Goal: Feedback & Contribution: Contribute content

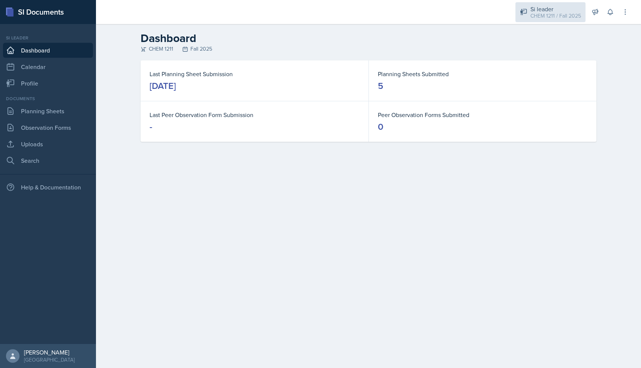
click at [527, 16] on div "Si leader CHEM 1211 / Fall 2025" at bounding box center [550, 12] width 70 height 20
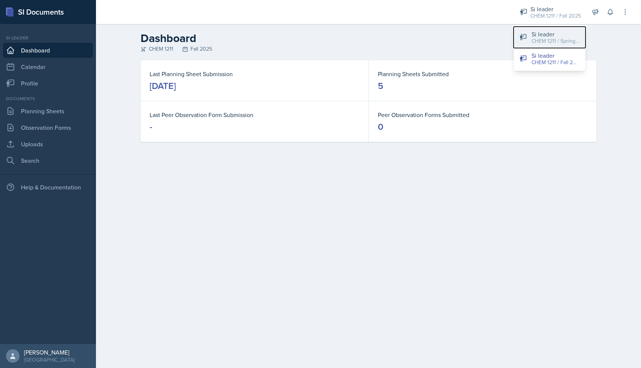
click at [528, 38] on button "Si leader CHEM 1211 / Spring 2025" at bounding box center [549, 37] width 72 height 21
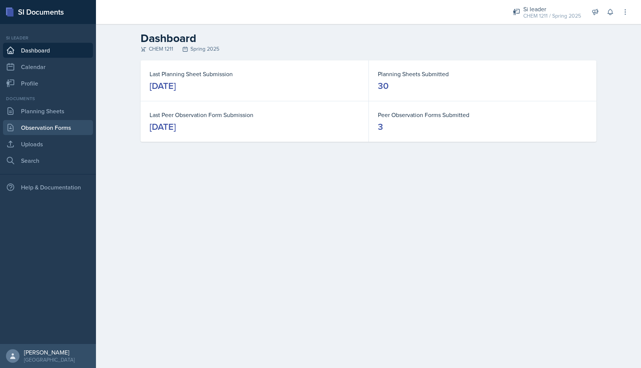
click at [60, 129] on link "Observation Forms" at bounding box center [48, 127] width 90 height 15
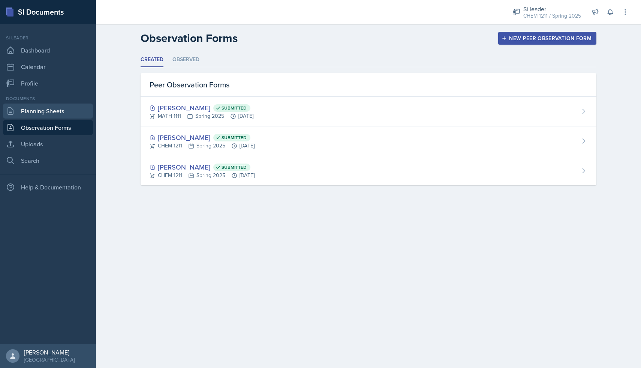
click at [60, 107] on link "Planning Sheets" at bounding box center [48, 110] width 90 height 15
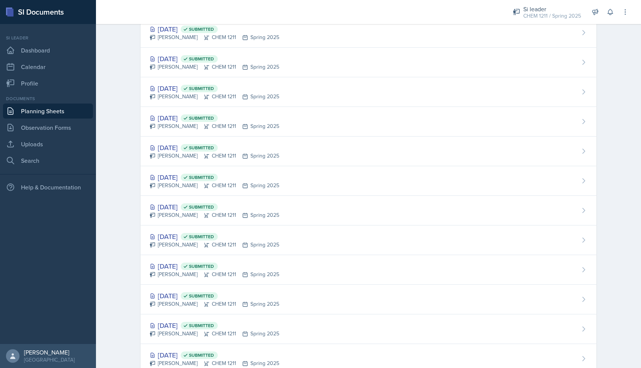
scroll to position [614, 0]
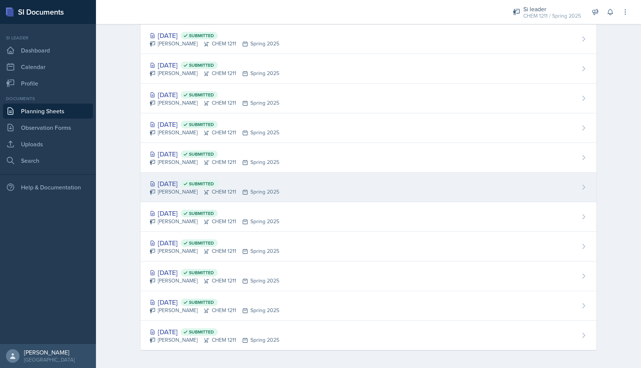
click at [188, 194] on div "[PERSON_NAME] CHEM 1211 Spring 2025" at bounding box center [214, 192] width 130 height 8
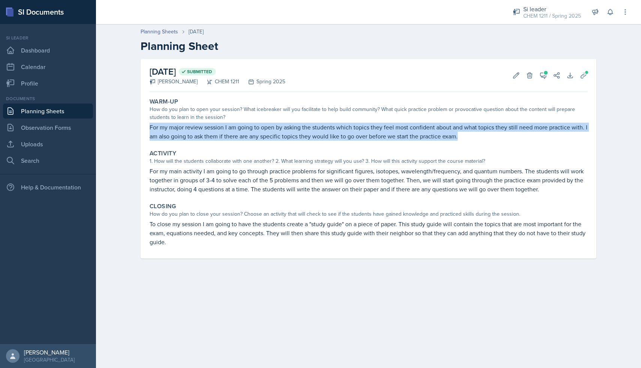
drag, startPoint x: 148, startPoint y: 126, endPoint x: 464, endPoint y: 139, distance: 316.1
click at [464, 139] on div "Warm-Up How do you plan to open your session? What icebreaker will you facilita…" at bounding box center [368, 119] width 444 height 49
copy p "For my major review session I am going to open by asking the students which top…"
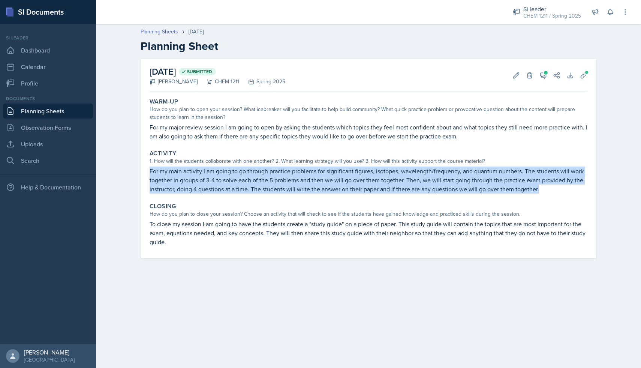
drag, startPoint x: 148, startPoint y: 170, endPoint x: 540, endPoint y: 187, distance: 391.5
click at [540, 187] on div "Activity 1. How will the students collaborate with one another? 2. What learnin…" at bounding box center [368, 171] width 444 height 50
copy p "For my main activity I am going to go through practice problems for significant…"
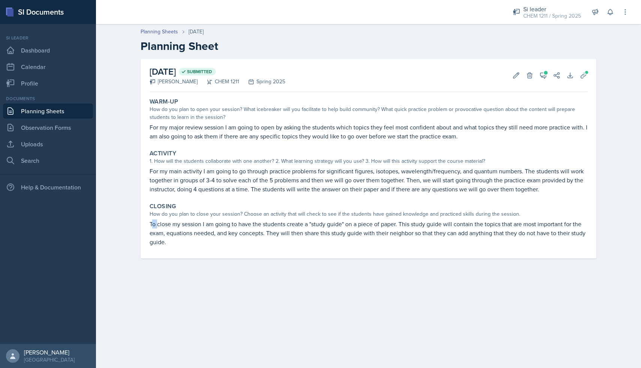
drag, startPoint x: 151, startPoint y: 224, endPoint x: 158, endPoint y: 228, distance: 7.4
click at [158, 228] on p "To close my session I am going to have the students create a "study guide" on a…" at bounding box center [368, 232] width 438 height 27
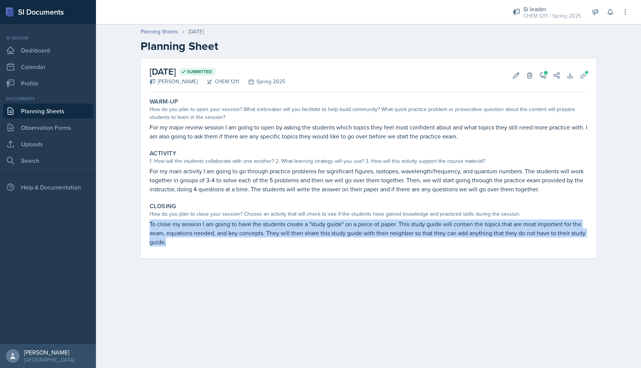
drag, startPoint x: 150, startPoint y: 224, endPoint x: 166, endPoint y: 242, distance: 23.8
click at [166, 242] on p "To close my session I am going to have the students create a "study guide" on a…" at bounding box center [368, 232] width 438 height 27
copy p "To close my session I am going to have the students create a "study guide" on a…"
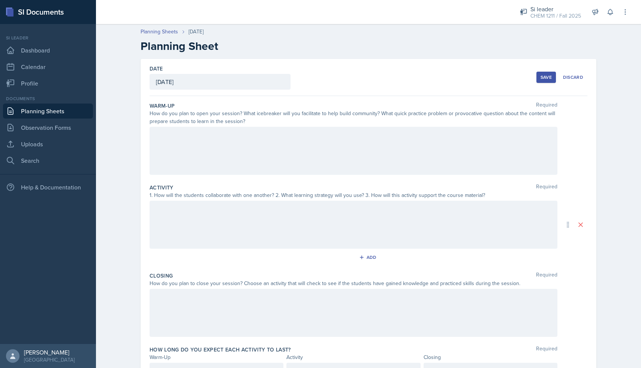
click at [216, 148] on div at bounding box center [353, 151] width 408 height 48
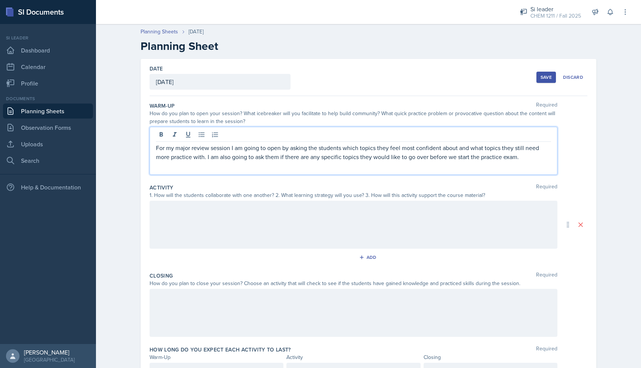
click at [221, 210] on div at bounding box center [353, 224] width 408 height 48
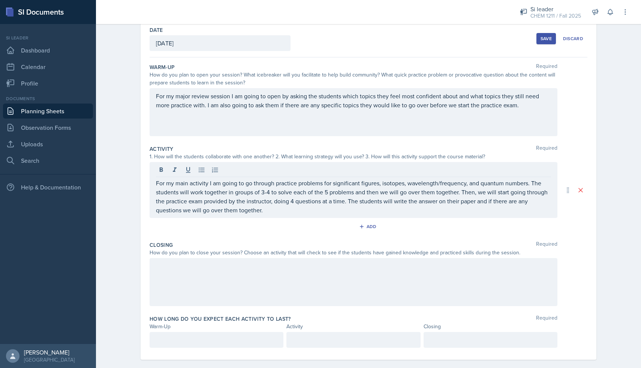
click at [330, 274] on div at bounding box center [353, 282] width 408 height 48
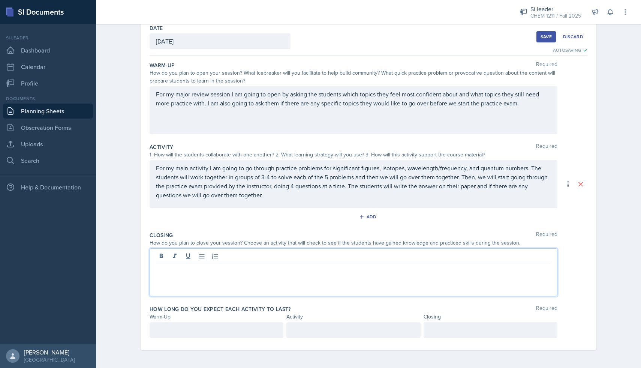
scroll to position [48, 0]
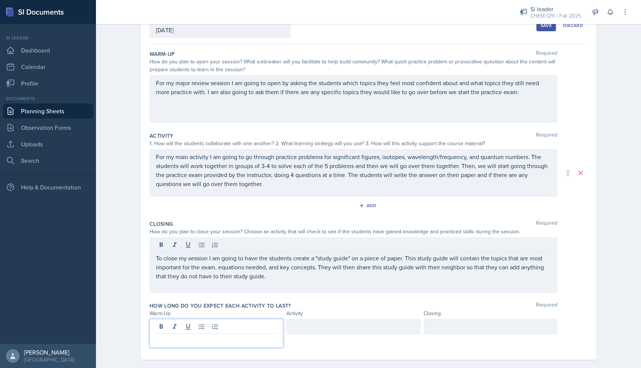
click at [206, 327] on div at bounding box center [216, 332] width 134 height 29
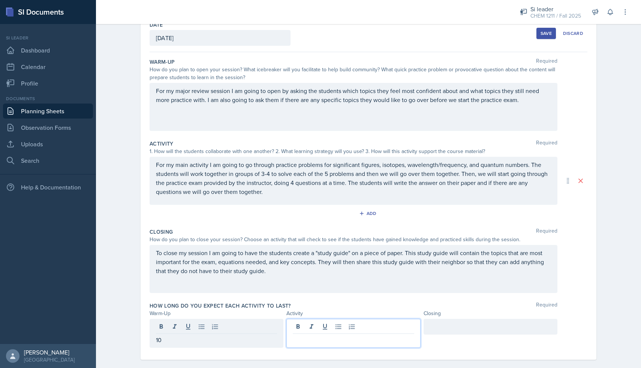
click at [311, 329] on div at bounding box center [353, 332] width 134 height 29
click at [447, 331] on div at bounding box center [490, 326] width 134 height 16
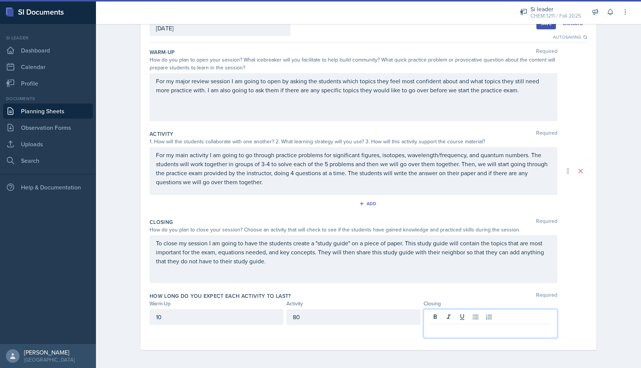
click at [337, 317] on div "80" at bounding box center [353, 317] width 134 height 16
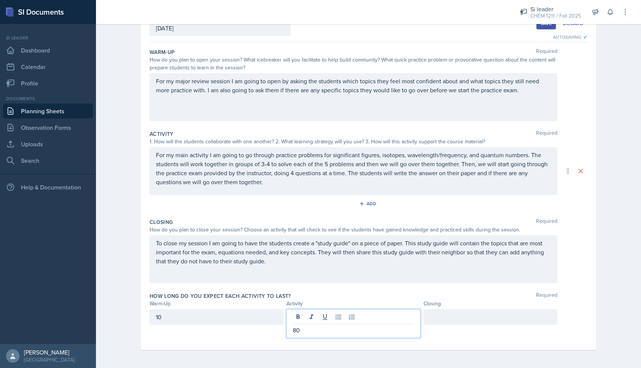
click at [318, 330] on p "80" at bounding box center [353, 329] width 121 height 9
click at [440, 316] on div at bounding box center [490, 317] width 134 height 16
click at [474, 285] on div "Closing Required How do you plan to close your session? Choose an activity that…" at bounding box center [368, 252] width 438 height 74
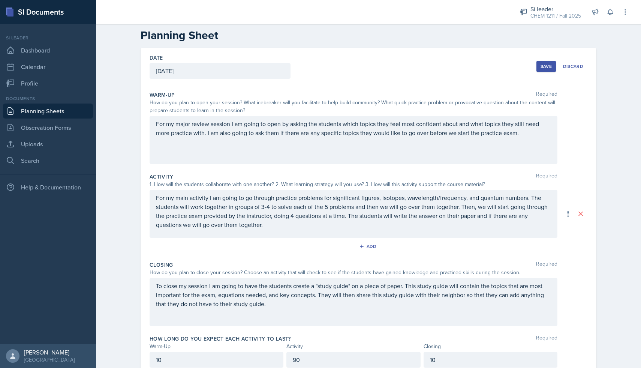
scroll to position [0, 0]
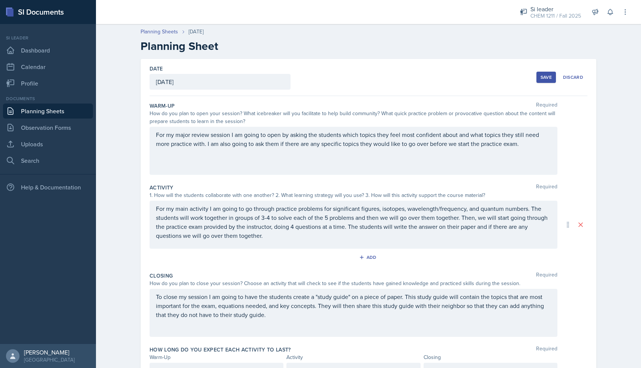
click at [548, 78] on div "Save" at bounding box center [545, 77] width 11 height 6
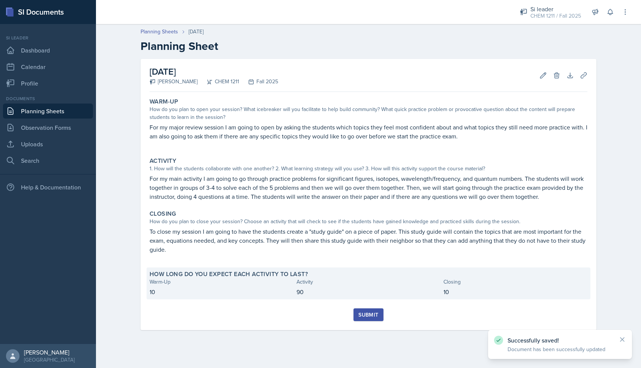
click at [448, 288] on p "10" at bounding box center [515, 291] width 144 height 9
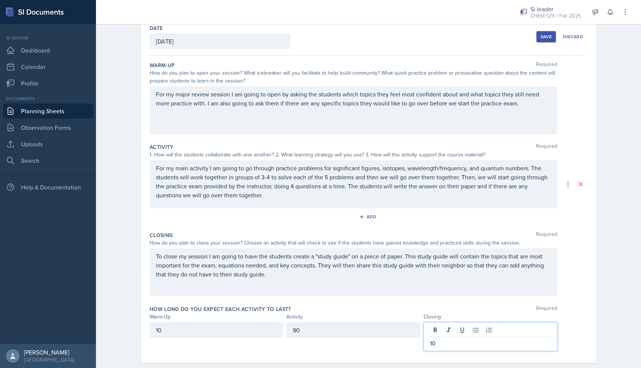
click at [445, 338] on p "10" at bounding box center [490, 342] width 121 height 9
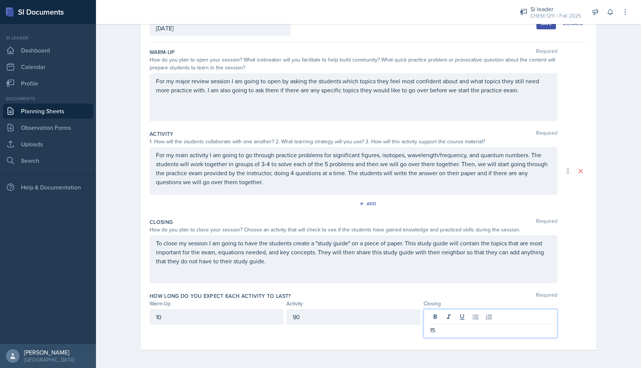
click at [543, 27] on div "Save" at bounding box center [545, 24] width 11 height 6
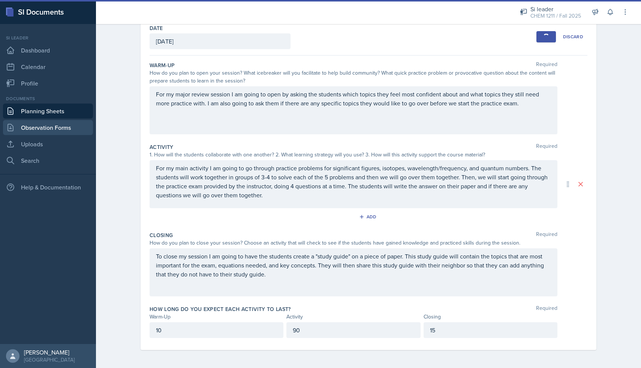
scroll to position [0, 0]
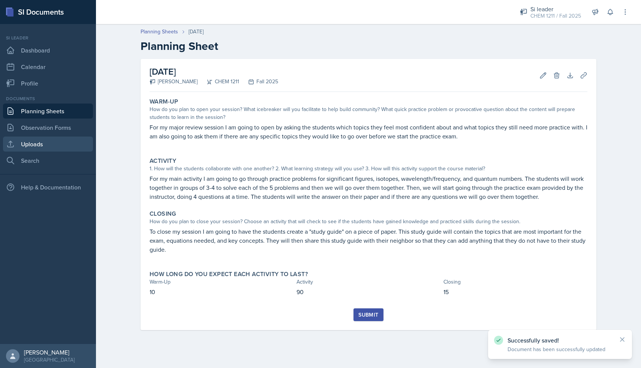
click at [54, 137] on link "Uploads" at bounding box center [48, 143] width 90 height 15
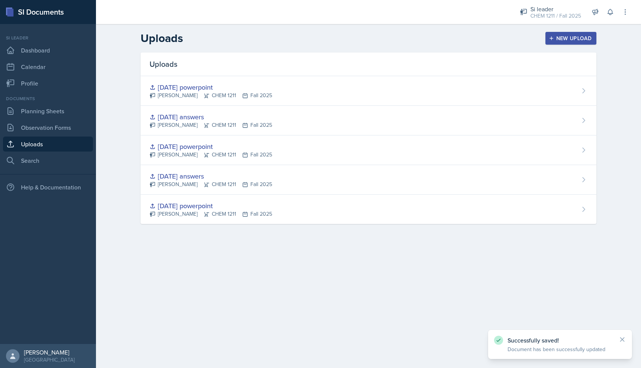
click at [590, 37] on div "New Upload" at bounding box center [571, 38] width 42 height 6
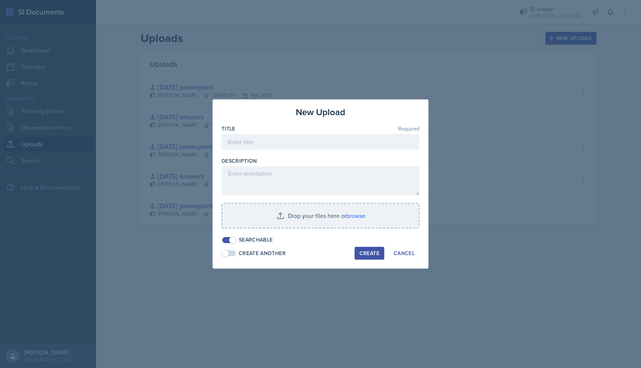
click at [460, 60] on div at bounding box center [320, 184] width 641 height 368
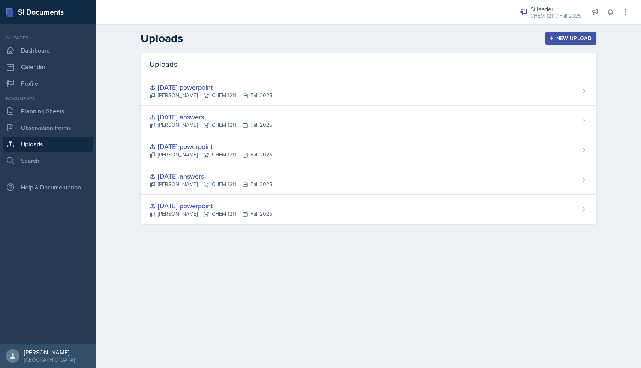
click at [551, 36] on icon "button" at bounding box center [551, 38] width 5 height 5
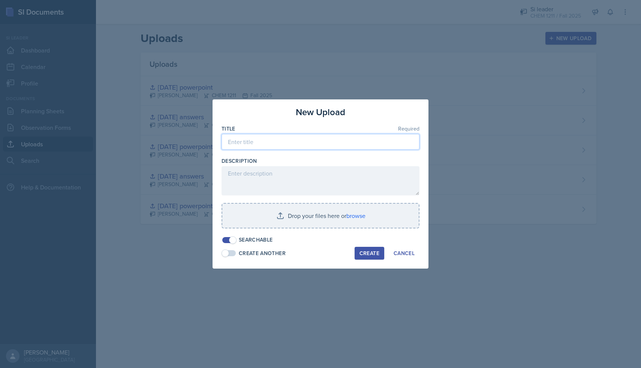
click at [316, 135] on input at bounding box center [320, 142] width 198 height 16
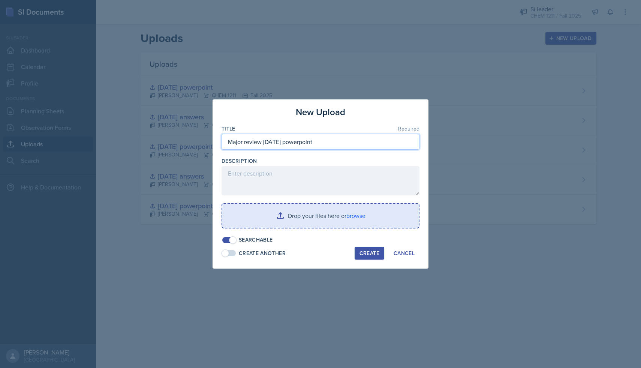
type input "Major review September 8th powerpoint"
click at [308, 214] on input "file" at bounding box center [320, 215] width 196 height 24
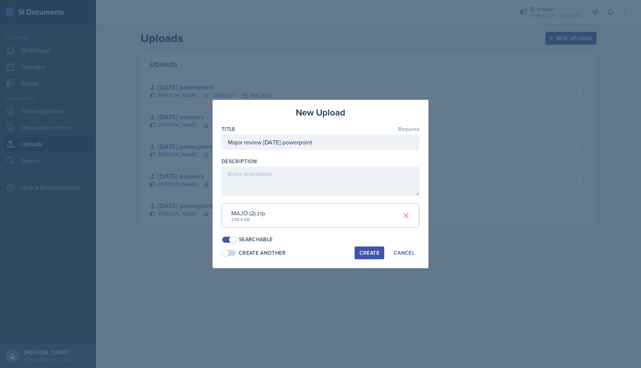
click at [369, 252] on div "Create" at bounding box center [369, 253] width 20 height 6
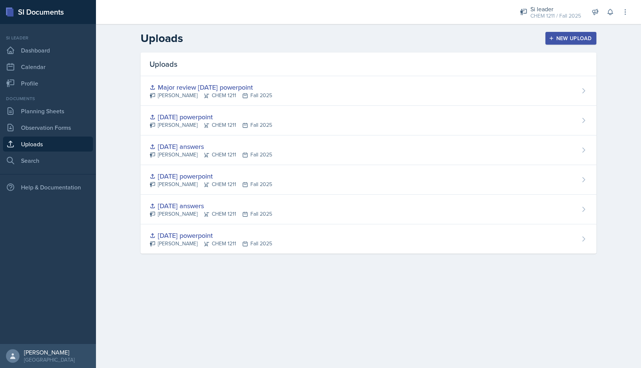
click at [564, 39] on div "New Upload" at bounding box center [571, 38] width 42 height 6
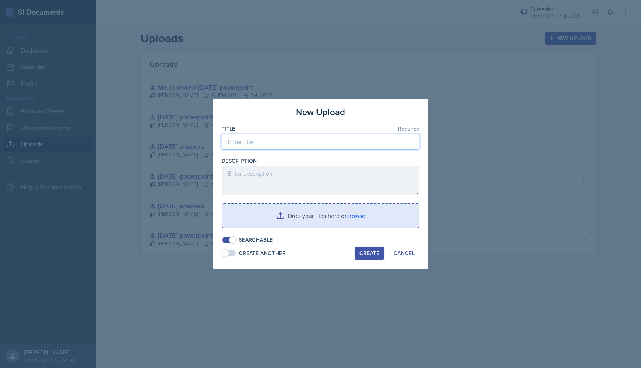
click at [317, 138] on input at bounding box center [320, 142] width 198 height 16
type input "m"
type input "Major review September 8th answers"
click at [298, 217] on input "file" at bounding box center [320, 215] width 196 height 24
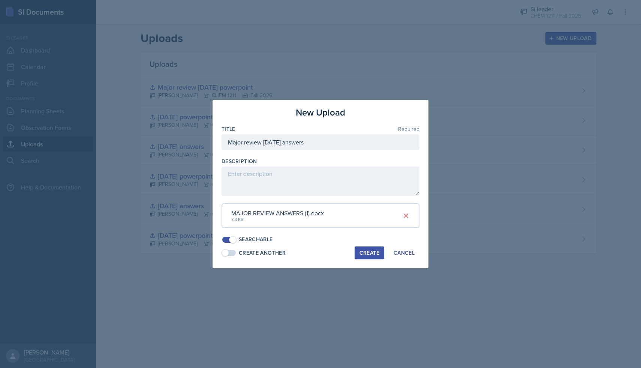
click at [376, 253] on div "Create" at bounding box center [369, 253] width 20 height 6
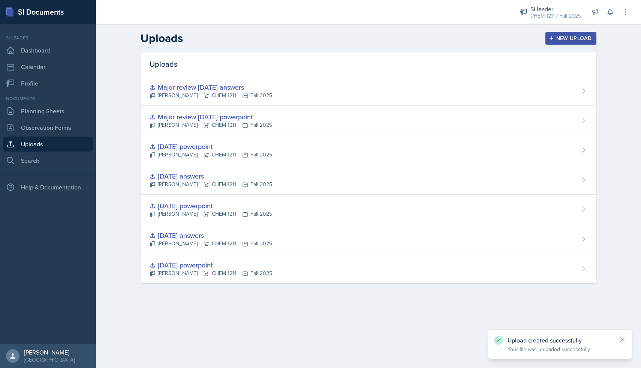
click at [51, 119] on div "Documents Planning Sheets Observation Forms Uploads Search" at bounding box center [48, 131] width 90 height 73
click at [52, 111] on link "Planning Sheets" at bounding box center [48, 110] width 90 height 15
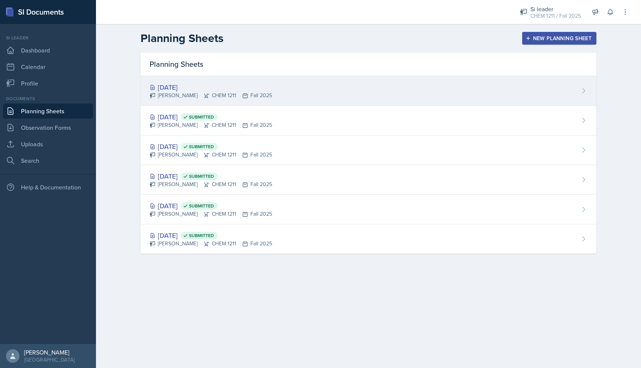
click at [232, 87] on div "Sep 8th, 2025" at bounding box center [210, 87] width 123 height 10
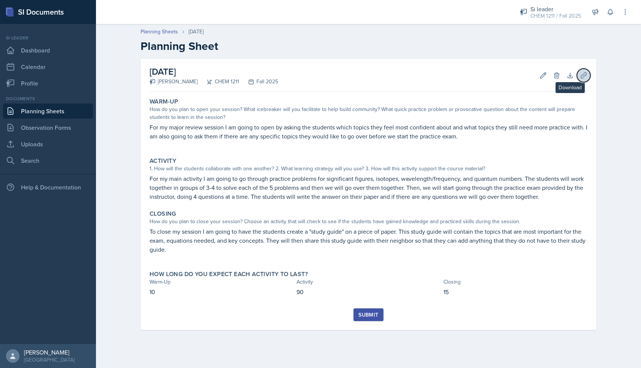
click at [580, 75] on icon at bounding box center [583, 75] width 7 height 7
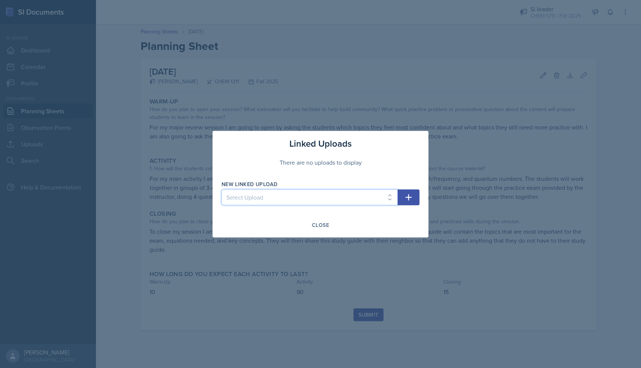
click at [376, 194] on select "Select Upload August 25th powerpoint August 25th answers August 28th powerpoint…" at bounding box center [309, 197] width 176 height 16
select select "333d0ed0-0e80-4450-b98d-036eb1d99c19"
click at [221, 189] on select "Select Upload August 25th powerpoint August 25th answers August 28th powerpoint…" at bounding box center [309, 197] width 176 height 16
click at [405, 196] on icon "button" at bounding box center [408, 197] width 9 height 9
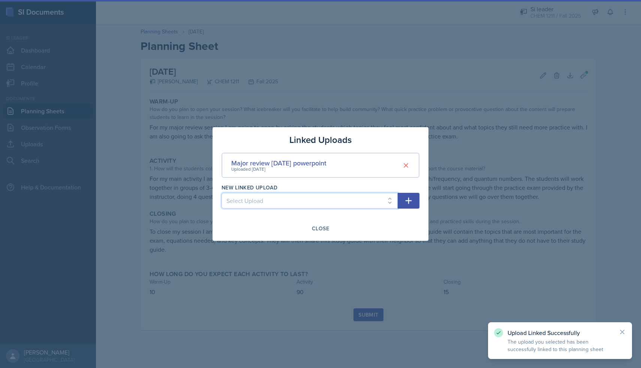
click at [389, 197] on select "Select Upload August 25th powerpoint August 25th answers August 28th powerpoint…" at bounding box center [309, 201] width 176 height 16
select select "0d037b27-f48c-4997-bd73-7b3ee4c4aec5"
click at [221, 193] on select "Select Upload August 25th powerpoint August 25th answers August 28th powerpoint…" at bounding box center [309, 201] width 176 height 16
click at [405, 197] on icon "button" at bounding box center [408, 200] width 9 height 9
select select
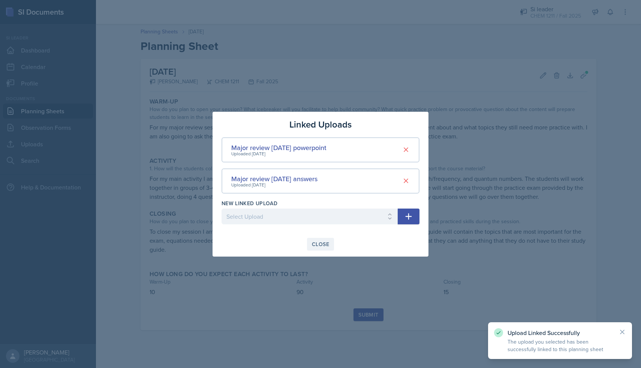
click at [327, 243] on div "Close" at bounding box center [320, 244] width 17 height 6
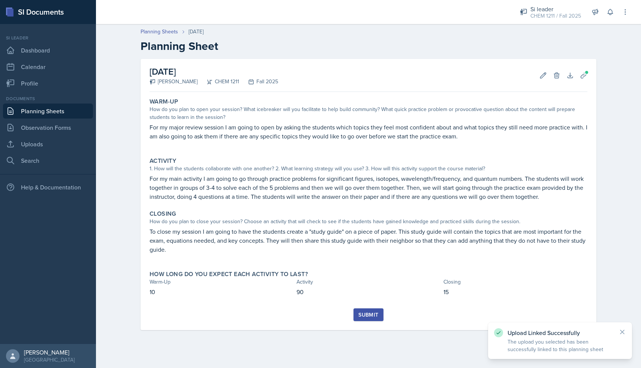
click at [356, 312] on button "Submit" at bounding box center [368, 314] width 30 height 13
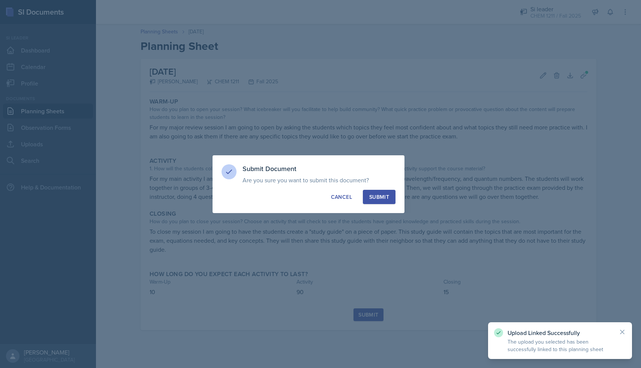
click at [382, 198] on div "Submit" at bounding box center [379, 196] width 20 height 7
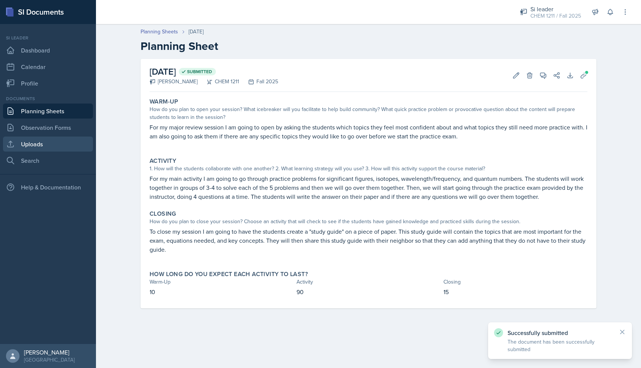
click at [42, 137] on link "Uploads" at bounding box center [48, 143] width 90 height 15
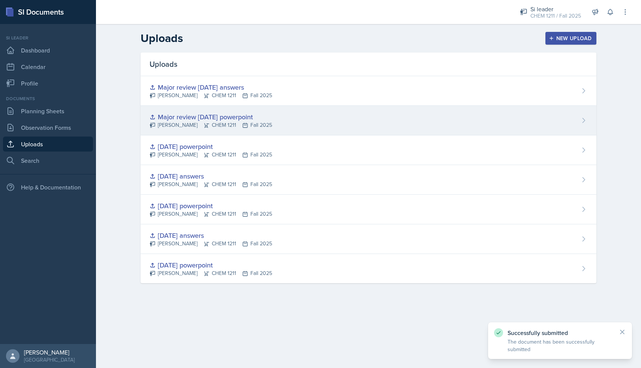
click at [187, 109] on div "Major review September 8th powerpoint Skylar Hamric CHEM 1211 Fall 2025" at bounding box center [369, 121] width 456 height 30
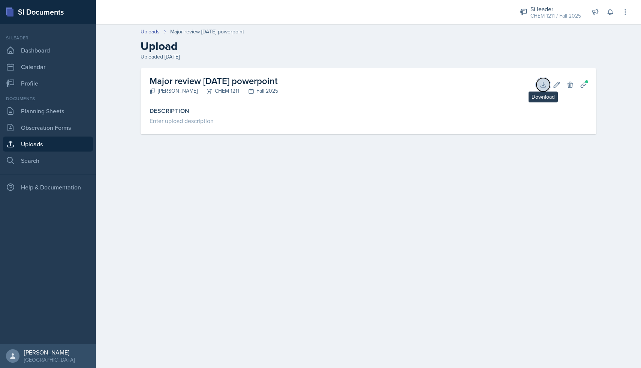
click at [538, 84] on button "Download" at bounding box center [542, 84] width 13 height 13
